Goal: Find specific page/section: Find specific page/section

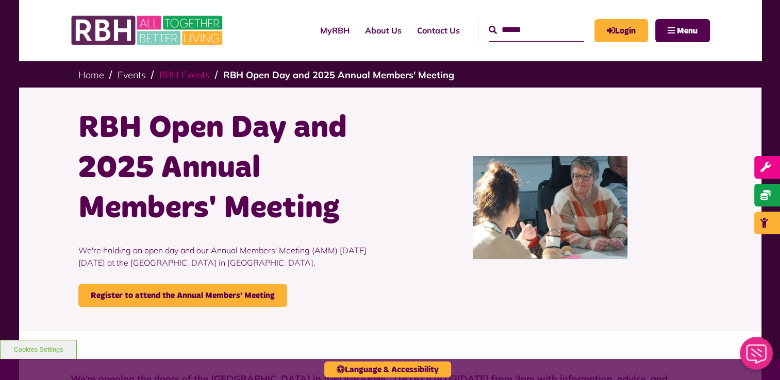
click at [197, 77] on link "RBH Events" at bounding box center [184, 75] width 51 height 12
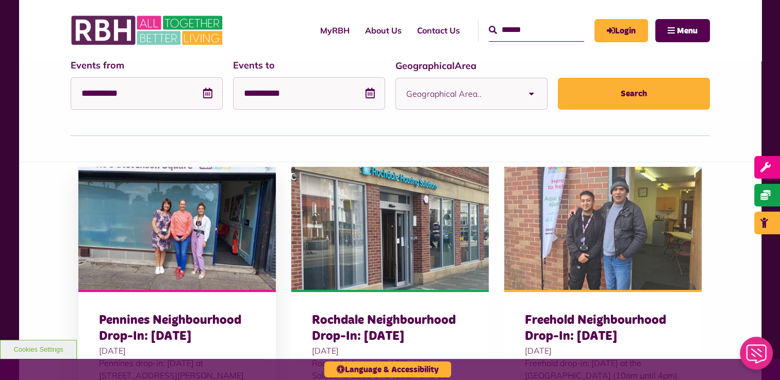
scroll to position [155, 0]
